Goal: Find specific page/section: Find specific page/section

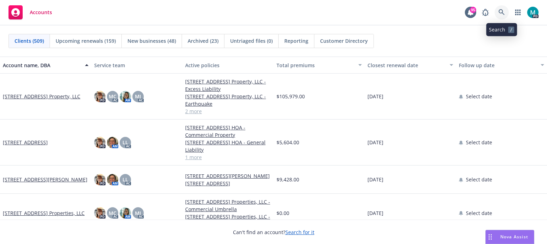
click at [500, 12] on icon at bounding box center [502, 12] width 6 height 6
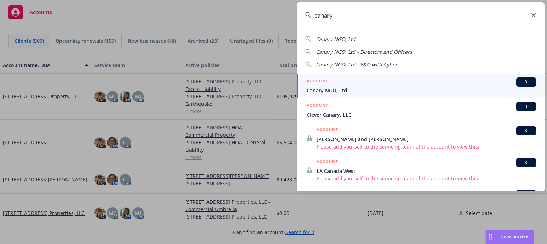
type input "canary"
click at [340, 92] on span "Canary NGO, Ltd" at bounding box center [422, 90] width 230 height 7
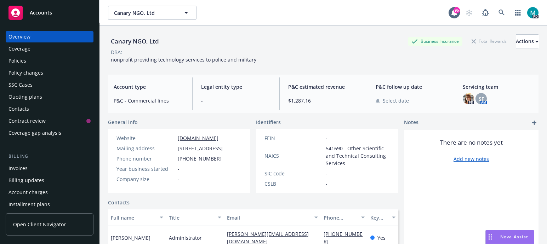
click at [16, 61] on div "Policies" at bounding box center [18, 60] width 18 height 11
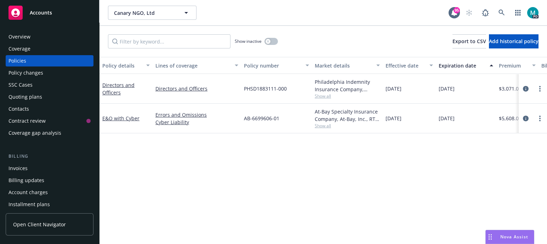
click at [121, 123] on div "E&O with Cyber" at bounding box center [126, 119] width 53 height 30
click at [120, 119] on link "E&O with Cyber" at bounding box center [120, 118] width 37 height 7
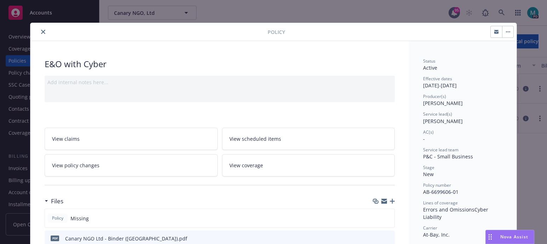
click at [41, 30] on icon "close" at bounding box center [43, 32] width 4 height 4
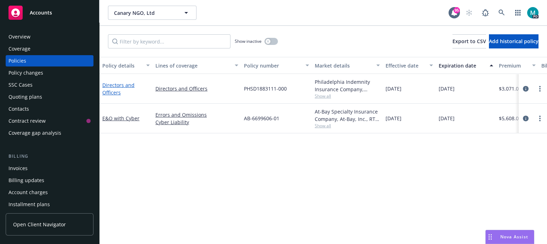
click at [113, 85] on link "Directors and Officers" at bounding box center [118, 89] width 32 height 14
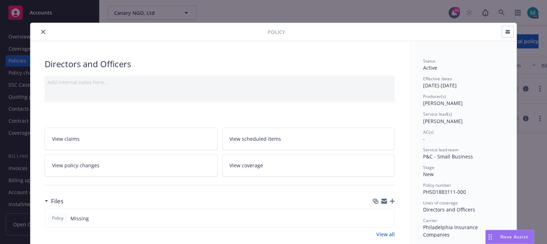
click at [41, 33] on icon "close" at bounding box center [43, 32] width 4 height 4
